Goal: Task Accomplishment & Management: Complete application form

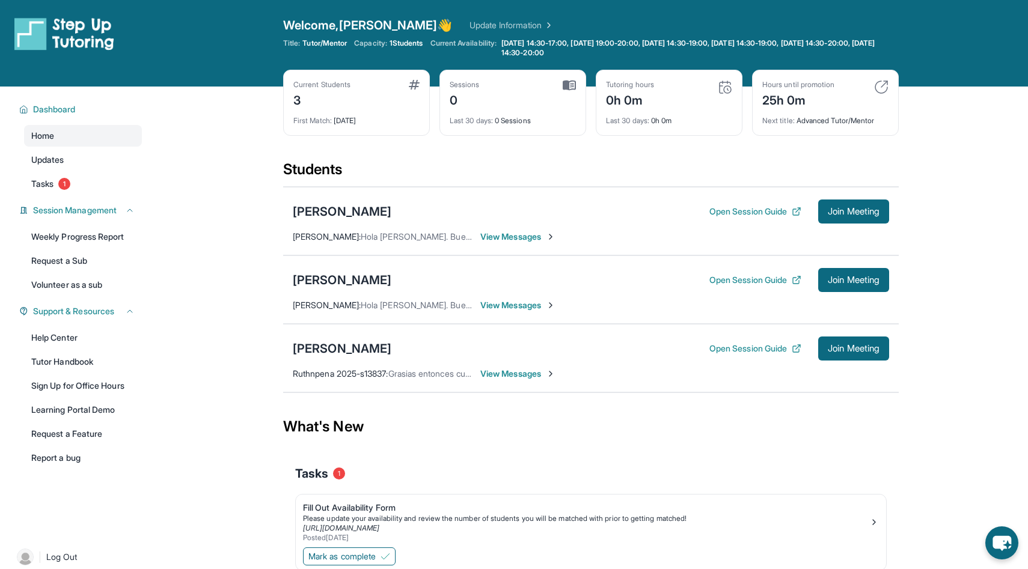
click at [510, 374] on span "View Messages" at bounding box center [517, 374] width 75 height 12
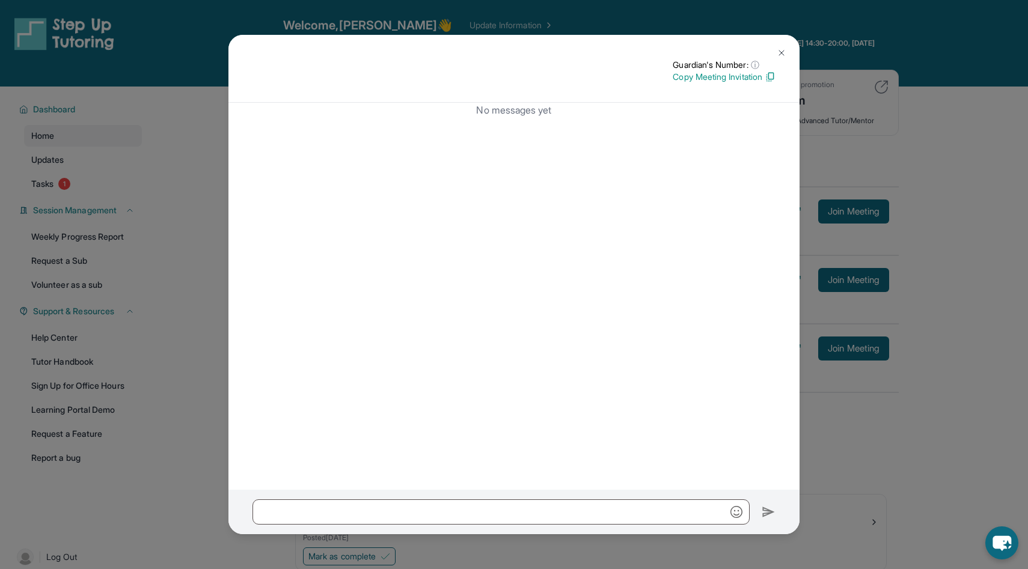
click at [783, 52] on img at bounding box center [782, 53] width 10 height 10
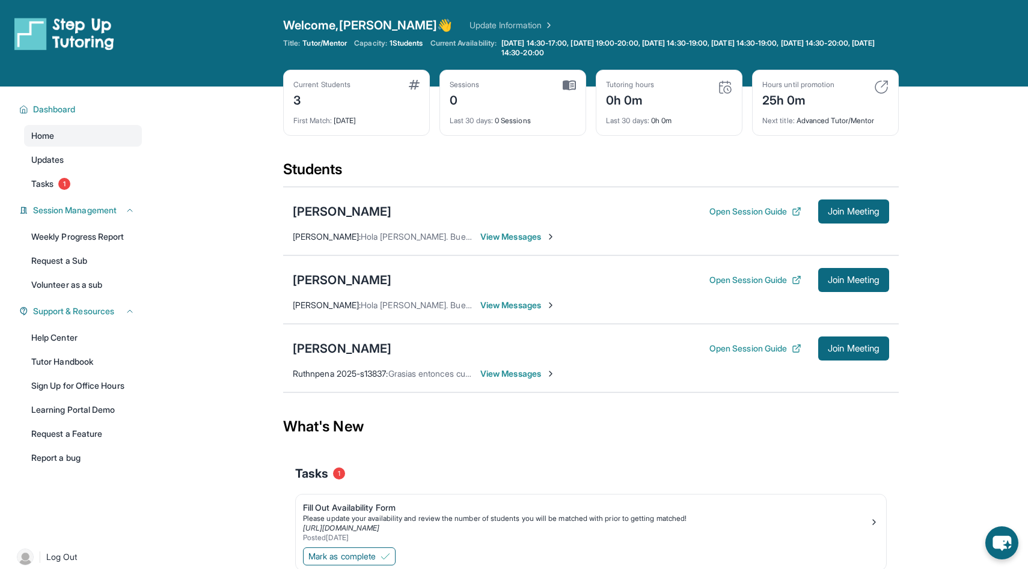
click at [499, 234] on span "View Messages" at bounding box center [517, 237] width 75 height 12
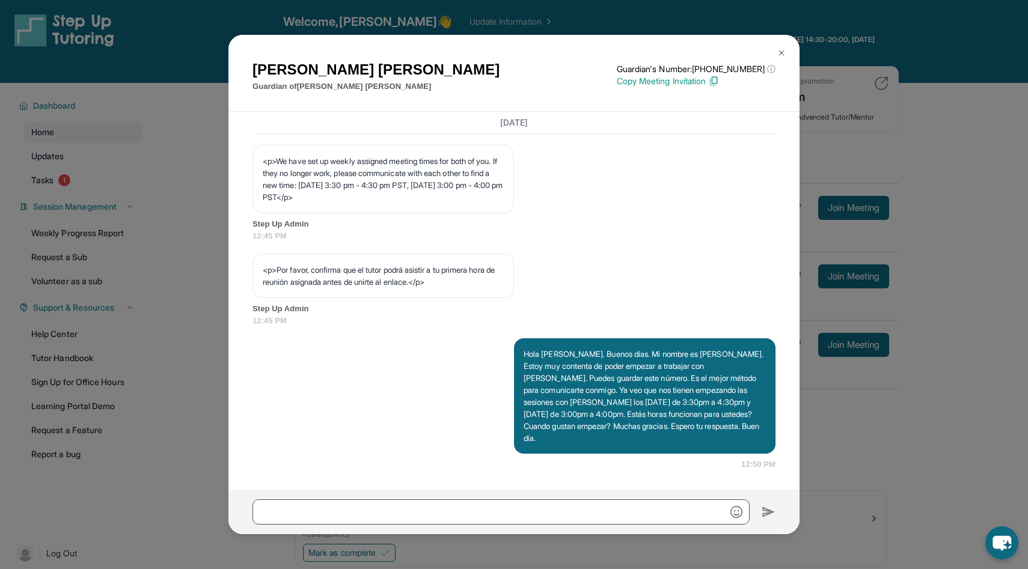
scroll to position [697, 0]
click at [781, 54] on img at bounding box center [782, 53] width 10 height 10
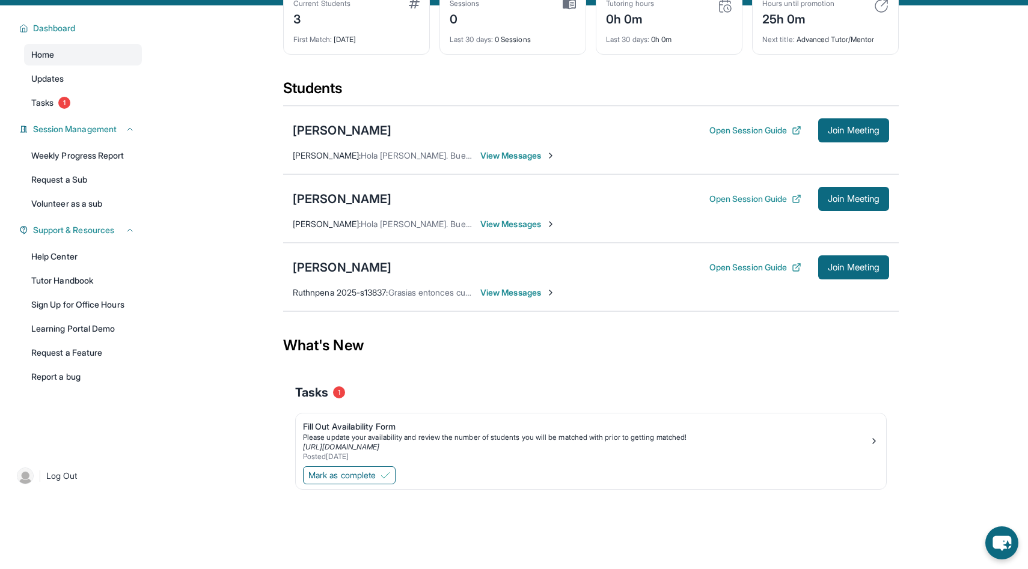
scroll to position [87, 0]
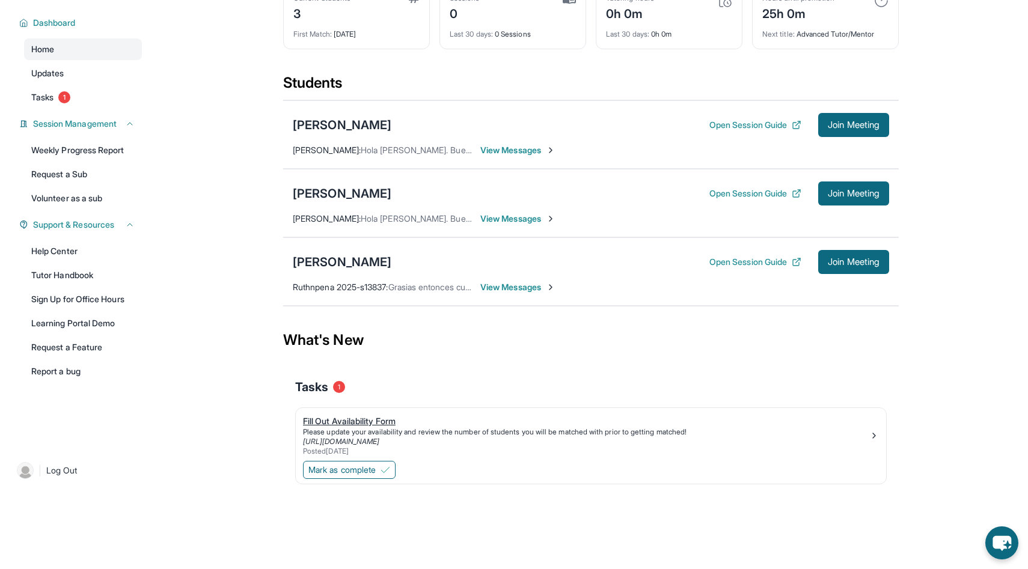
click at [357, 423] on div "Fill Out Availability Form" at bounding box center [586, 421] width 566 height 12
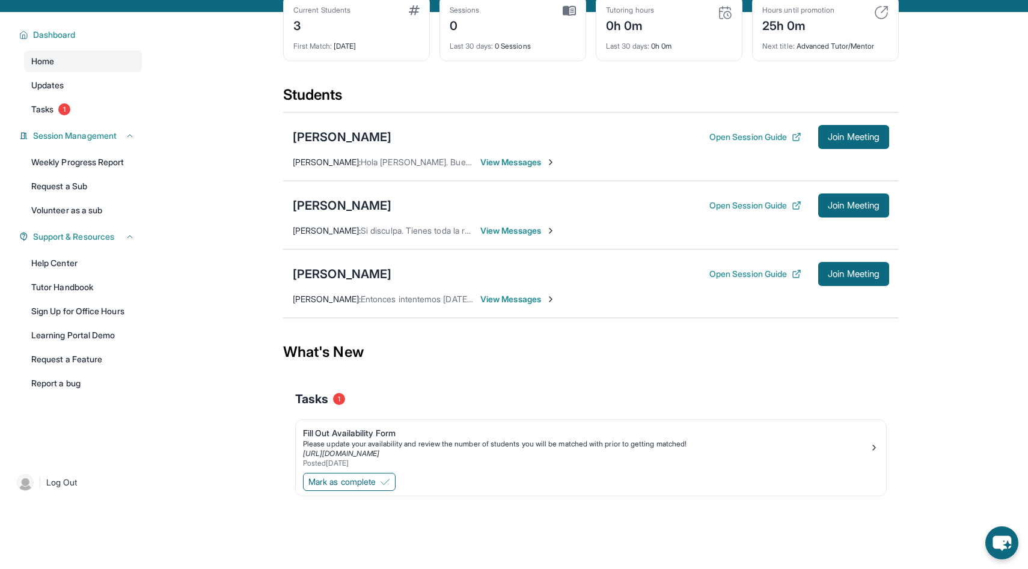
scroll to position [79, 0]
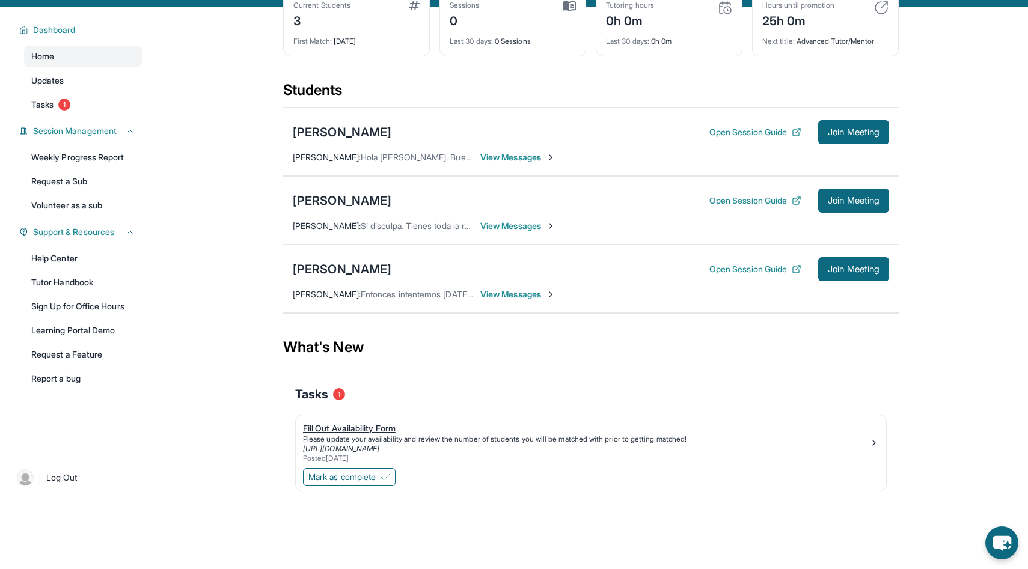
click at [352, 431] on div "Fill Out Availability Form" at bounding box center [586, 429] width 566 height 12
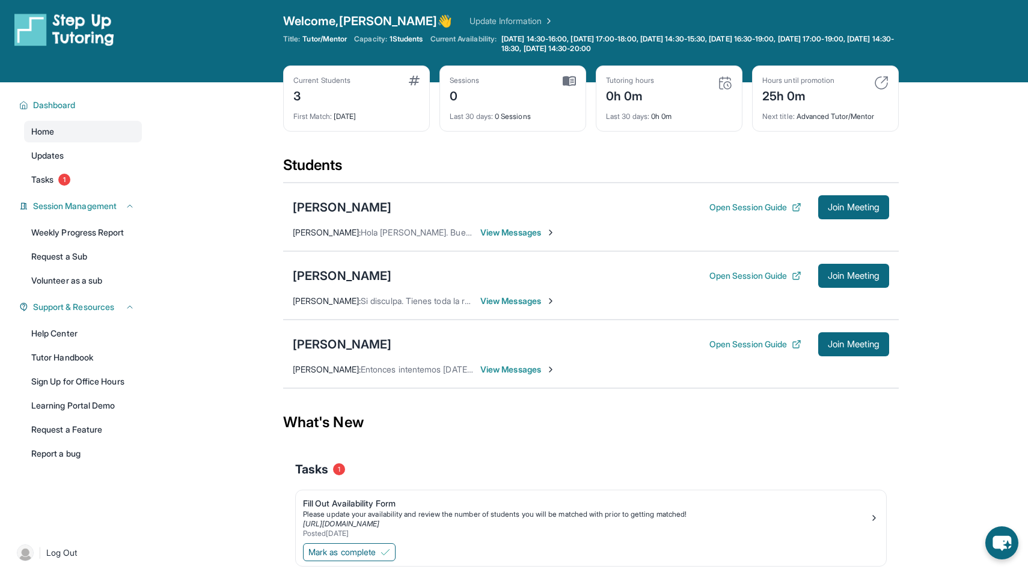
scroll to position [0, 0]
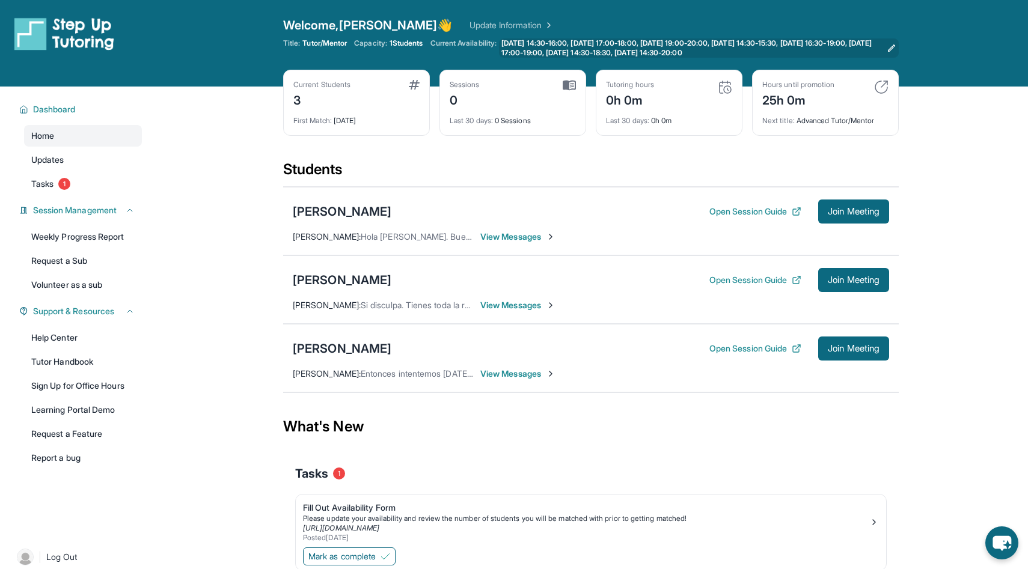
click at [644, 47] on span "Monday 14:30-16:00, Monday 17:00-18:00, Monday 19:00-20:00, Tuesday 14:30-15:30…" at bounding box center [691, 47] width 380 height 19
click at [33, 185] on span "Tasks" at bounding box center [42, 184] width 22 height 12
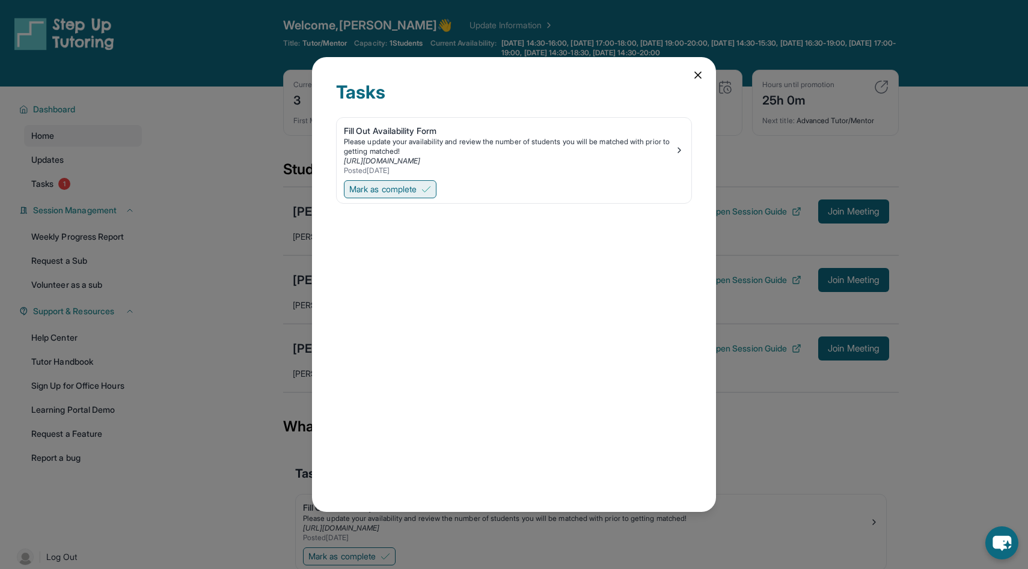
click at [371, 191] on span "Mark as complete" at bounding box center [382, 189] width 67 height 12
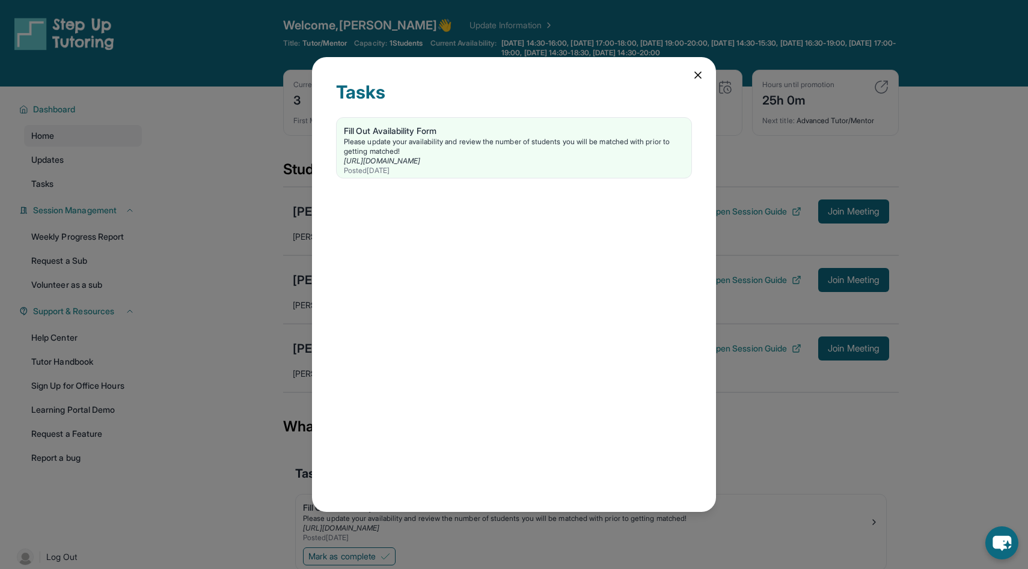
click at [704, 73] on div "Tasks Fill Out Availability Form Please update your availability and review the…" at bounding box center [514, 285] width 404 height 456
click at [698, 73] on icon at bounding box center [698, 75] width 6 height 6
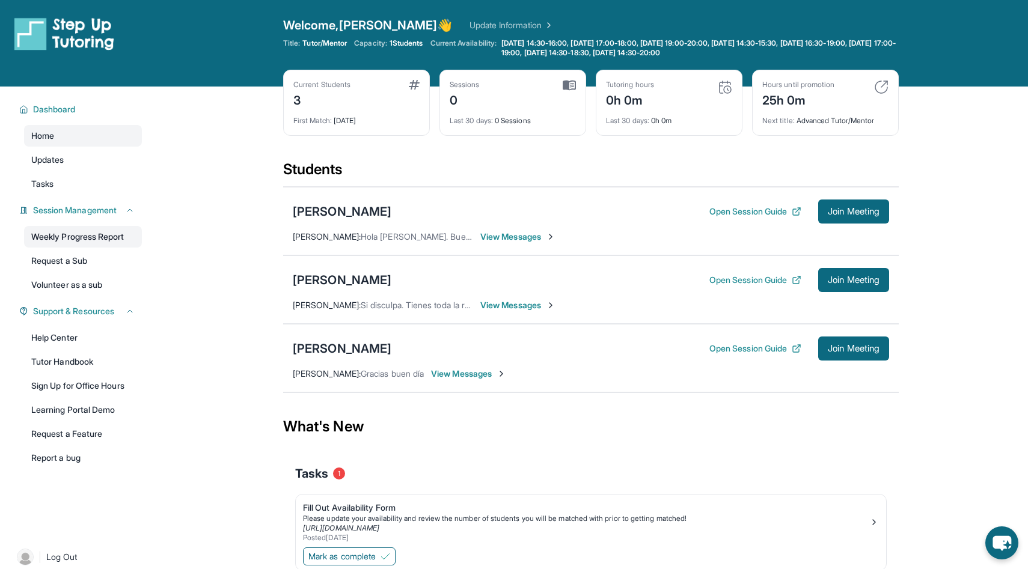
click at [101, 240] on link "Weekly Progress Report" at bounding box center [83, 237] width 118 height 22
click at [847, 212] on span "Join Meeting" at bounding box center [854, 211] width 52 height 7
click at [753, 212] on button "Open Session Guide" at bounding box center [755, 212] width 92 height 12
click at [835, 208] on span "Join Meeting" at bounding box center [854, 211] width 52 height 7
click at [718, 213] on button "Open Session Guide" at bounding box center [755, 212] width 92 height 12
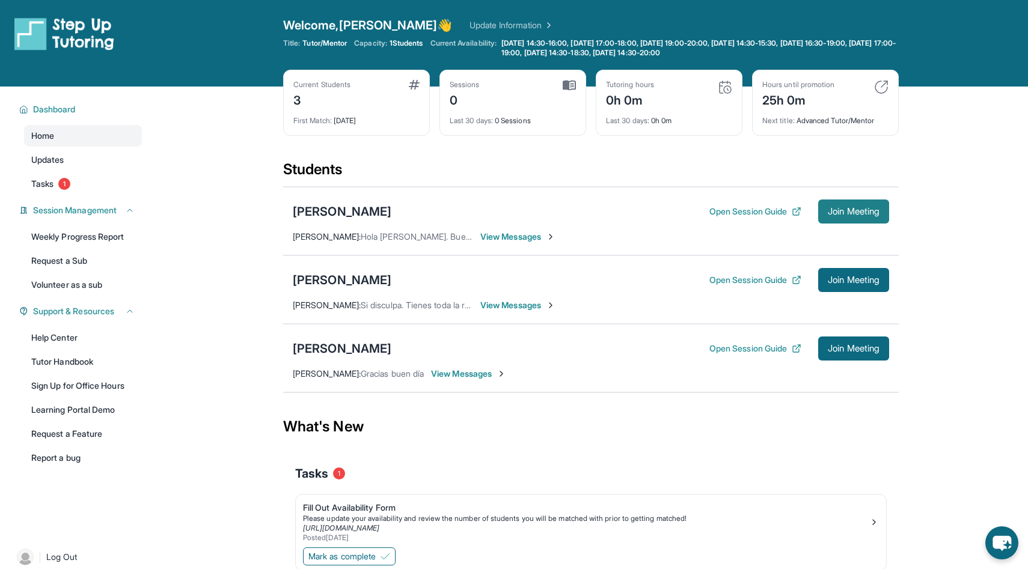
click at [840, 215] on span "Join Meeting" at bounding box center [854, 211] width 52 height 7
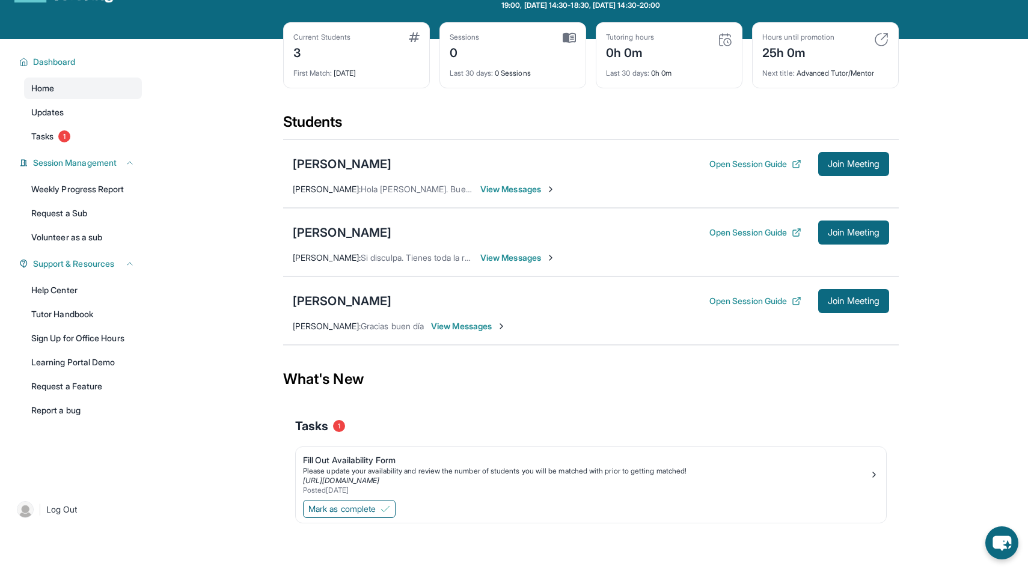
scroll to position [87, 0]
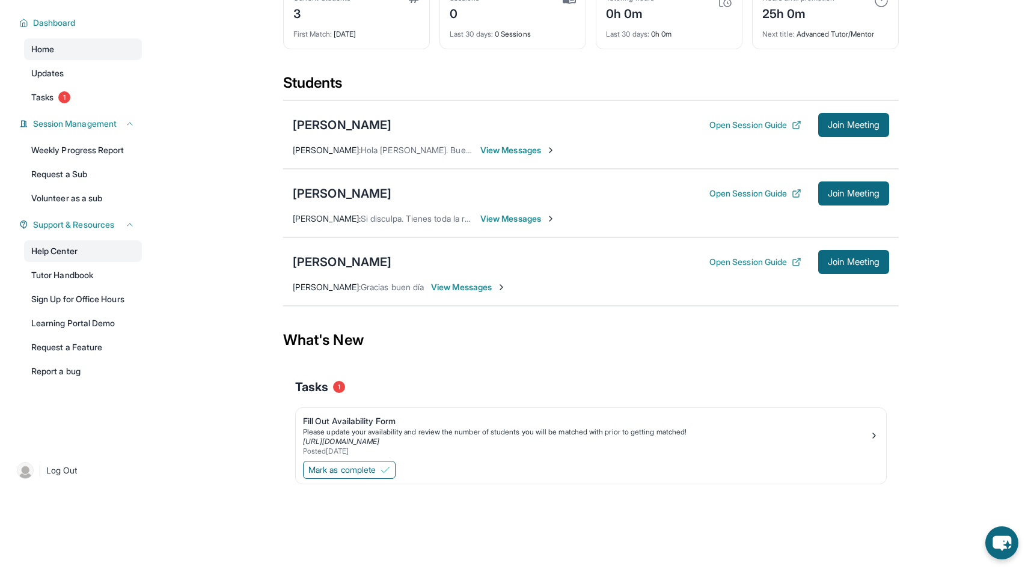
click at [61, 249] on link "Help Center" at bounding box center [83, 251] width 118 height 22
